Goal: Find specific page/section: Find specific page/section

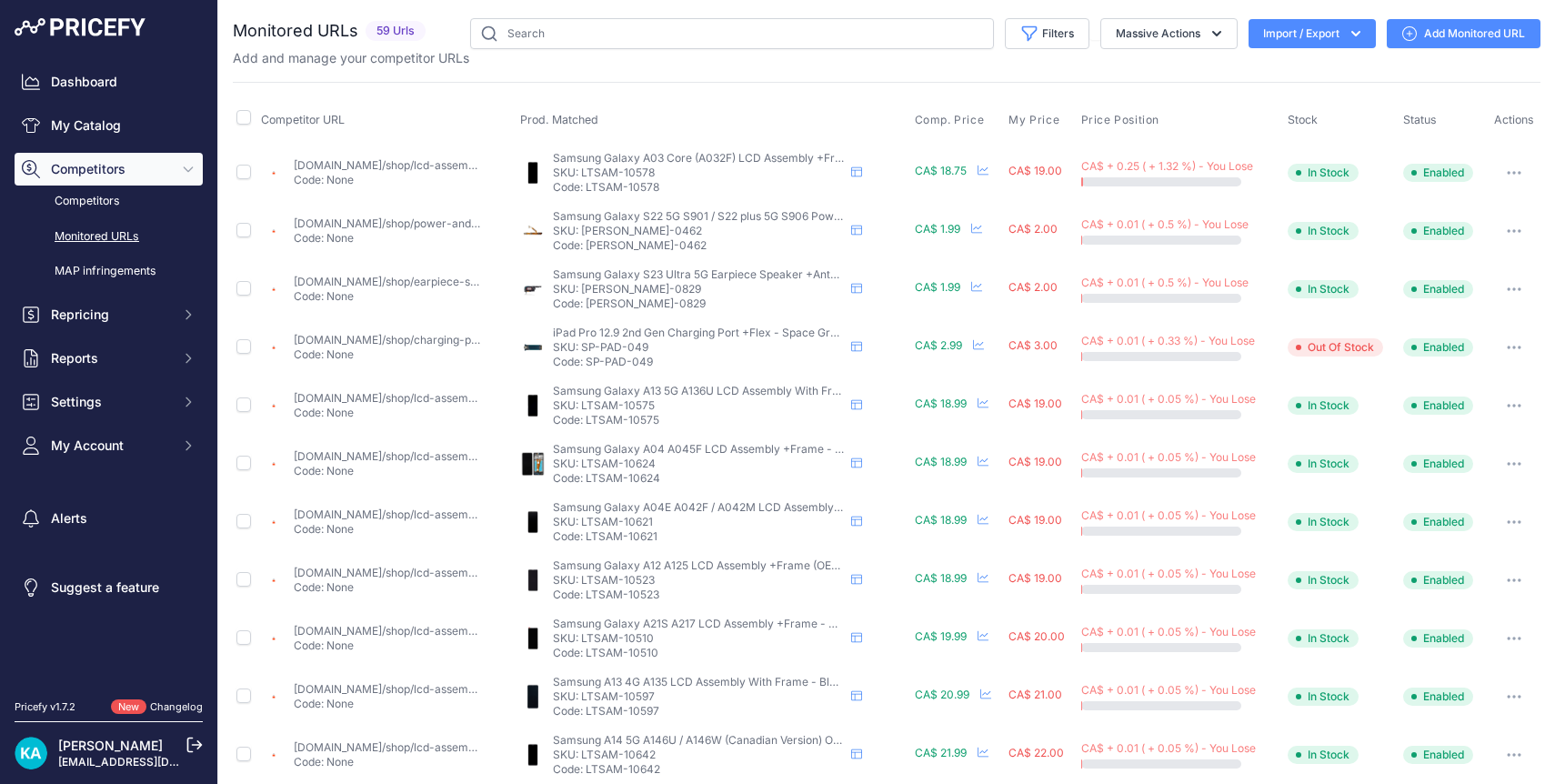
click at [100, 24] on img at bounding box center [79, 26] width 131 height 18
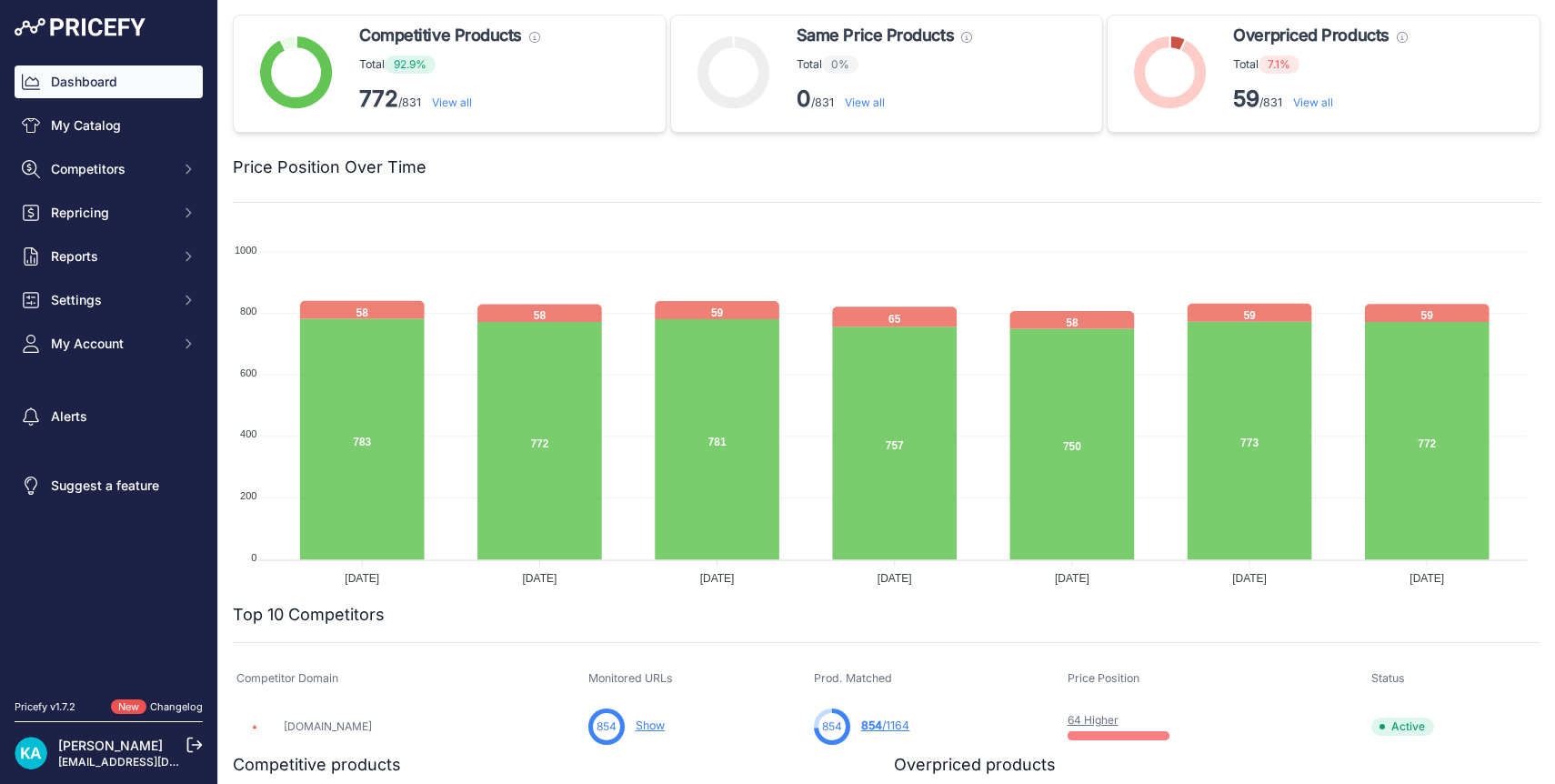
click at [78, 28] on img at bounding box center [79, 26] width 131 height 18
